Goal: Information Seeking & Learning: Check status

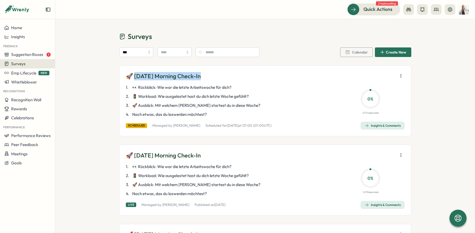
drag, startPoint x: 132, startPoint y: 76, endPoint x: 206, endPoint y: 76, distance: 73.2
click at [206, 76] on div "🚀 [DATE] Morning Check-In" at bounding box center [265, 76] width 279 height 8
click at [164, 79] on p "🚀 [DATE] Morning Check-In" at bounding box center [163, 76] width 75 height 8
drag, startPoint x: 132, startPoint y: 75, endPoint x: 199, endPoint y: 75, distance: 67.4
click at [199, 75] on p "🚀 [DATE] Morning Check-In" at bounding box center [163, 76] width 75 height 8
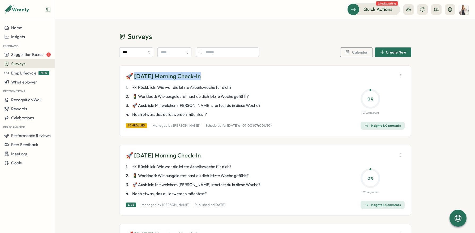
click at [141, 76] on p "🚀 [DATE] Morning Check-In" at bounding box center [163, 76] width 75 height 8
drag, startPoint x: 132, startPoint y: 76, endPoint x: 210, endPoint y: 72, distance: 77.6
click at [210, 72] on div "🚀 [DATE] Morning Check-In" at bounding box center [265, 76] width 279 height 8
click at [133, 77] on p "🚀 [DATE] Morning Check-In" at bounding box center [163, 76] width 75 height 8
drag, startPoint x: 132, startPoint y: 77, endPoint x: 204, endPoint y: 76, distance: 71.9
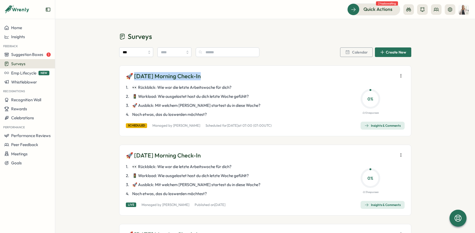
click at [204, 76] on div "🚀 [DATE] Morning Check-In" at bounding box center [265, 76] width 279 height 8
click at [149, 79] on p "🚀 [DATE] Morning Check-In" at bounding box center [163, 76] width 75 height 8
drag, startPoint x: 131, startPoint y: 76, endPoint x: 205, endPoint y: 74, distance: 73.8
click at [205, 74] on div "🚀 [DATE] Morning Check-In" at bounding box center [265, 76] width 279 height 8
click at [240, 79] on div "🚀 [DATE] Morning Check-In" at bounding box center [265, 76] width 279 height 8
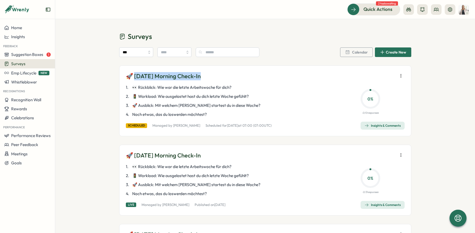
drag, startPoint x: 132, startPoint y: 76, endPoint x: 206, endPoint y: 74, distance: 73.8
click at [206, 74] on div "🚀 [DATE] Morning Check-In" at bounding box center [265, 76] width 279 height 8
drag, startPoint x: 133, startPoint y: 77, endPoint x: 204, endPoint y: 77, distance: 70.8
click at [204, 77] on div "🚀 [DATE] Morning Check-In" at bounding box center [265, 76] width 279 height 8
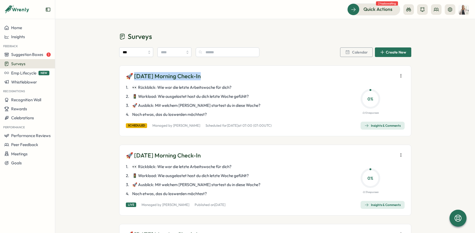
click at [170, 86] on span "👀 Rückblick: Wie war die letzte Arbeitswoche für dich?" at bounding box center [181, 88] width 99 height 6
click at [175, 88] on span "👀 Rückblick: Wie war die letzte Arbeitswoche für dich?" at bounding box center [181, 88] width 99 height 6
click at [179, 86] on span "👀 Rückblick: Wie war die letzte Arbeitswoche für dich?" at bounding box center [181, 88] width 99 height 6
click at [201, 75] on div "🚀 [DATE] Morning Check-In" at bounding box center [265, 76] width 279 height 8
click at [198, 77] on p "🚀 [DATE] Morning Check-In" at bounding box center [163, 76] width 75 height 8
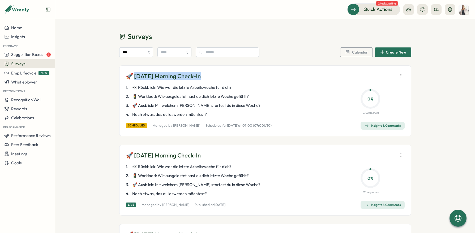
drag, startPoint x: 133, startPoint y: 76, endPoint x: 199, endPoint y: 75, distance: 65.5
click at [199, 75] on p "🚀 [DATE] Morning Check-In" at bounding box center [163, 76] width 75 height 8
click at [198, 80] on p "🚀 [DATE] Morning Check-In" at bounding box center [163, 76] width 75 height 8
click at [144, 85] on span "👀 Rückblick: Wie war die letzte Arbeitswoche für dich?" at bounding box center [181, 88] width 99 height 6
click at [168, 86] on span "👀 Rückblick: Wie war die letzte Arbeitswoche für dich?" at bounding box center [181, 88] width 99 height 6
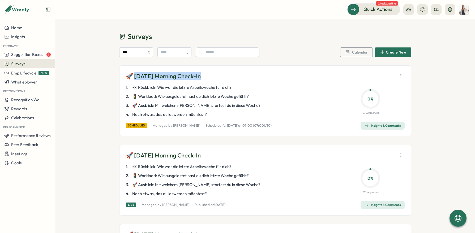
drag, startPoint x: 132, startPoint y: 76, endPoint x: 203, endPoint y: 78, distance: 71.1
click at [203, 78] on div "🚀 [DATE] Morning Check-In" at bounding box center [265, 76] width 279 height 8
click at [193, 73] on p "🚀 [DATE] Morning Check-In" at bounding box center [163, 76] width 75 height 8
drag, startPoint x: 132, startPoint y: 78, endPoint x: 202, endPoint y: 79, distance: 70.6
click at [202, 79] on div "🚀 [DATE] Morning Check-In" at bounding box center [265, 76] width 279 height 8
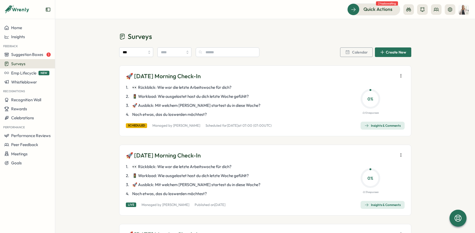
click at [186, 75] on p "🚀 [DATE] Morning Check-In" at bounding box center [163, 76] width 75 height 8
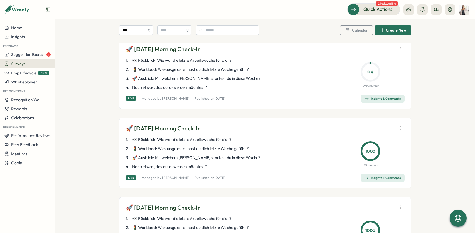
scroll to position [102, 0]
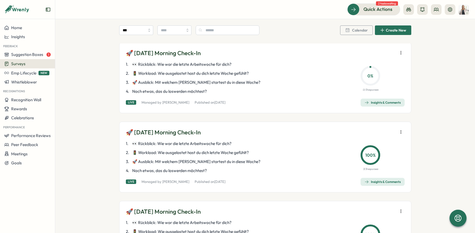
click at [381, 100] on span "Insights & Comments" at bounding box center [382, 102] width 36 height 7
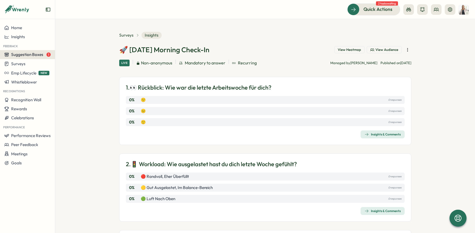
click at [23, 55] on span "Suggestion Boxes" at bounding box center [27, 54] width 32 height 5
click at [68, 52] on div "Feedback suggestion box 1" at bounding box center [81, 50] width 51 height 6
